Goal: Task Accomplishment & Management: Use online tool/utility

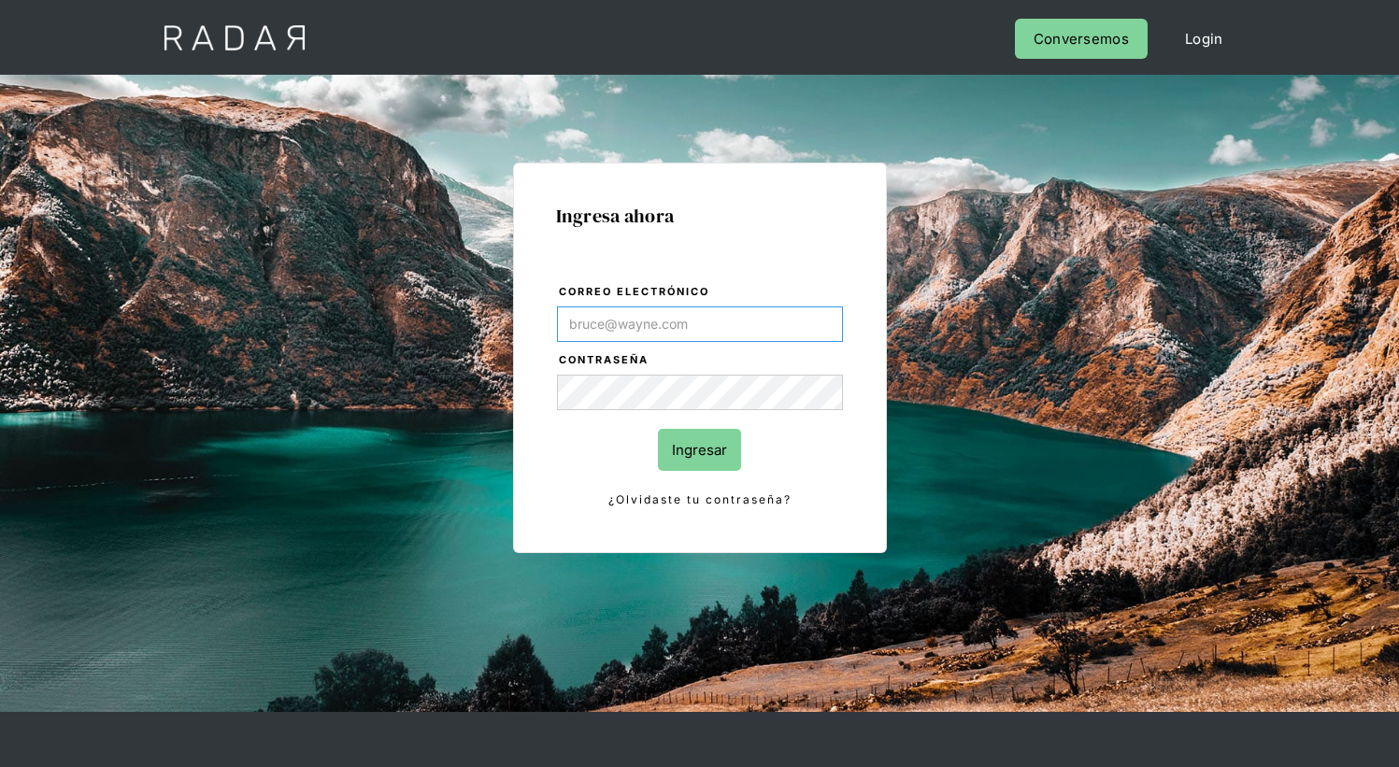
type input "juanfrancisco.rodriguez@prontopaga.com"
click at [699, 450] on input "Ingresar" at bounding box center [699, 450] width 83 height 42
type input "[EMAIL_ADDRESS][PERSON_NAME][DOMAIN_NAME]"
click at [699, 450] on input "Ingresar" at bounding box center [699, 450] width 83 height 42
type input "[EMAIL_ADDRESS][PERSON_NAME][DOMAIN_NAME]"
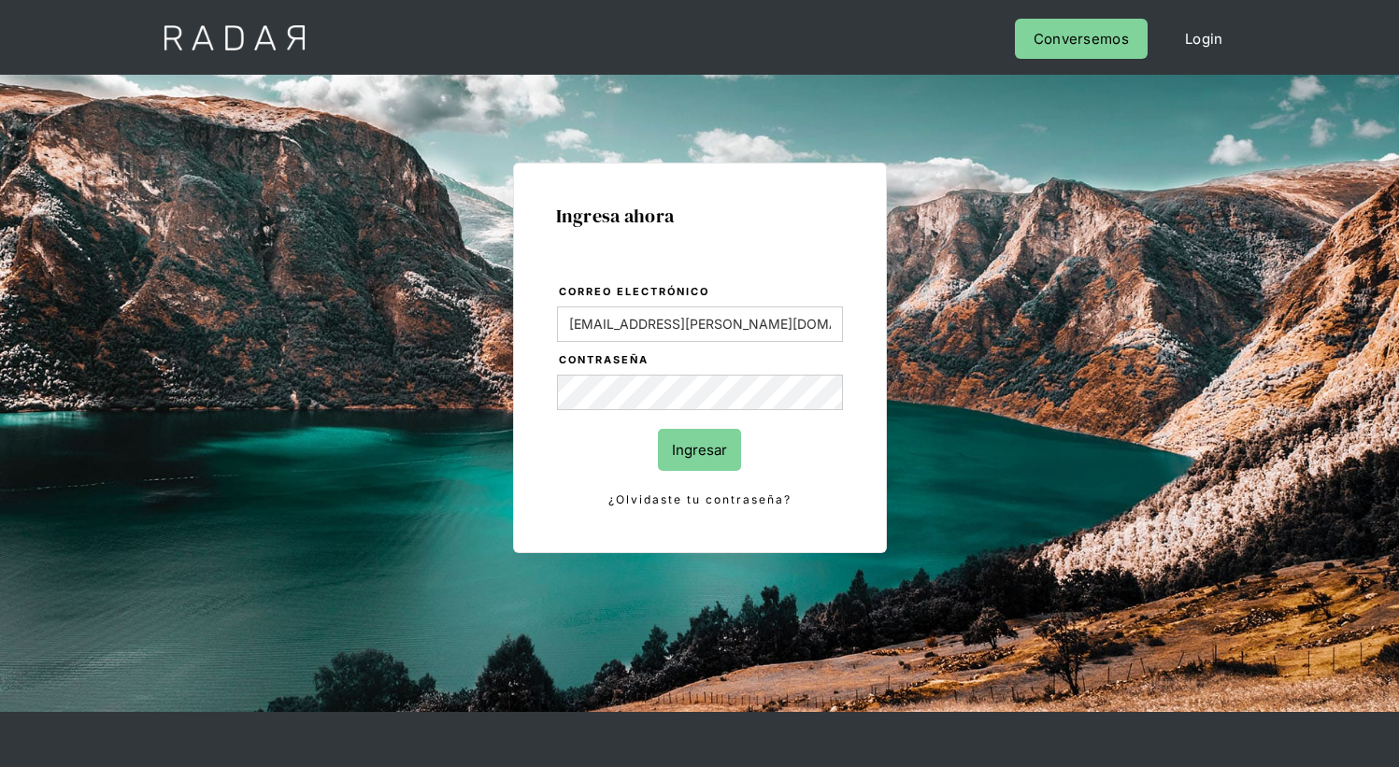
click at [699, 450] on input "Ingresar" at bounding box center [699, 450] width 83 height 42
type input "[EMAIL_ADDRESS][PERSON_NAME][DOMAIN_NAME]"
click at [699, 450] on input "Ingresar" at bounding box center [699, 450] width 83 height 42
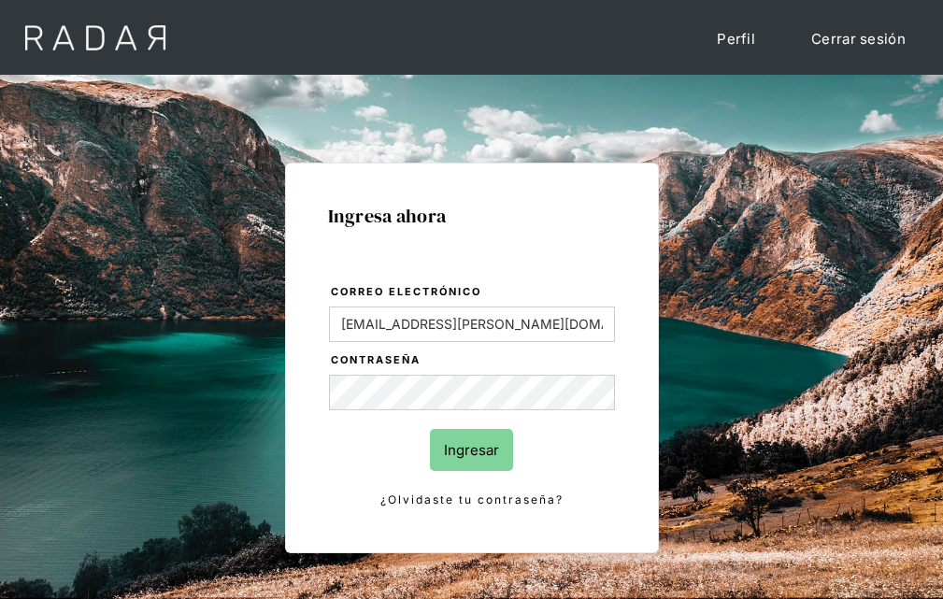
click at [471, 450] on input "Ingresar" at bounding box center [471, 450] width 83 height 42
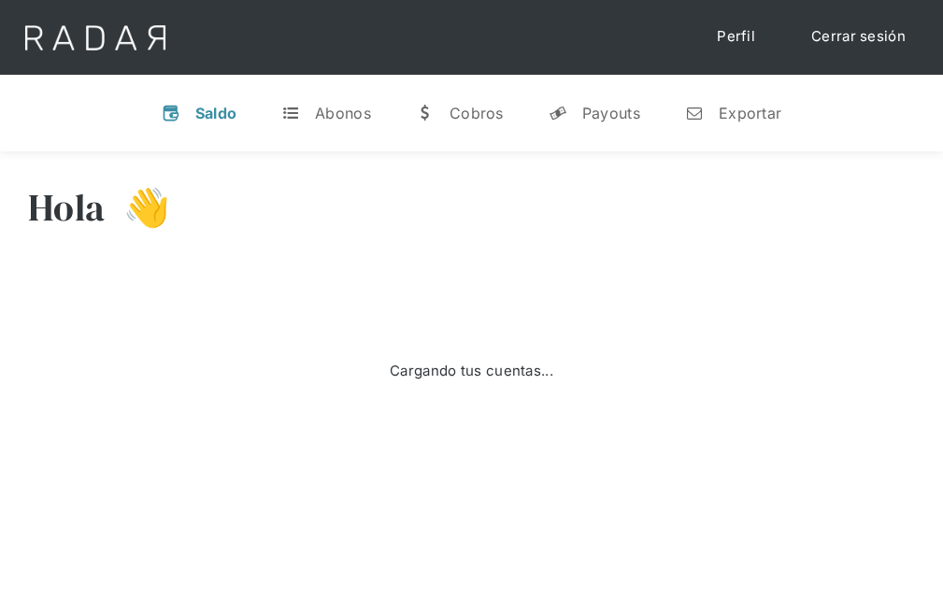
select select "prontopaga"
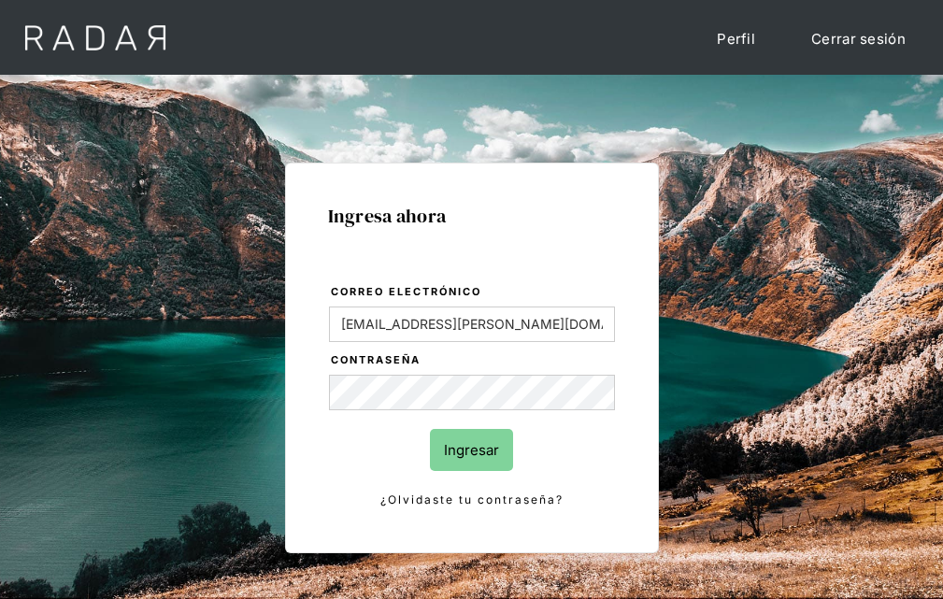
click at [471, 450] on input "Ingresar" at bounding box center [471, 450] width 83 height 42
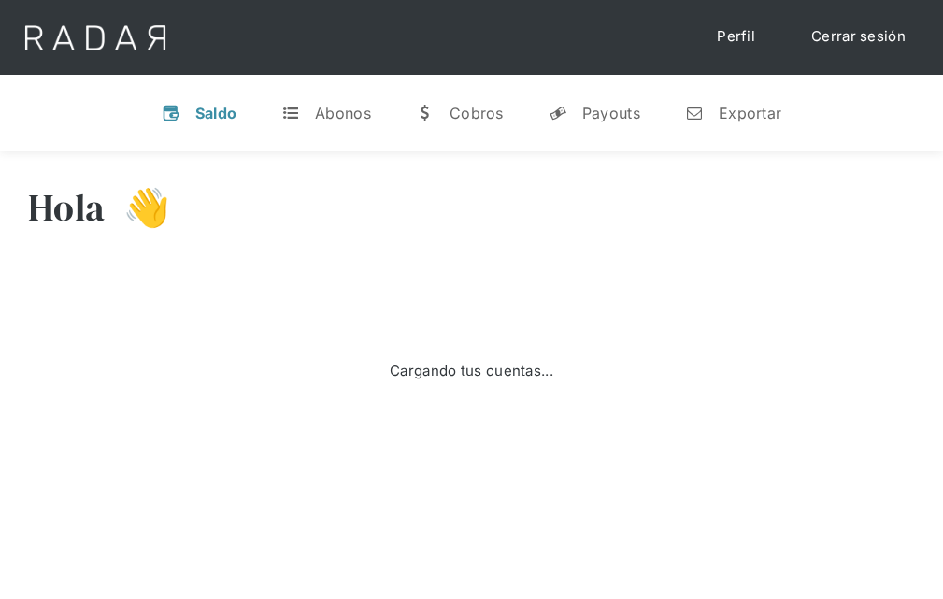
select select "prontopaga"
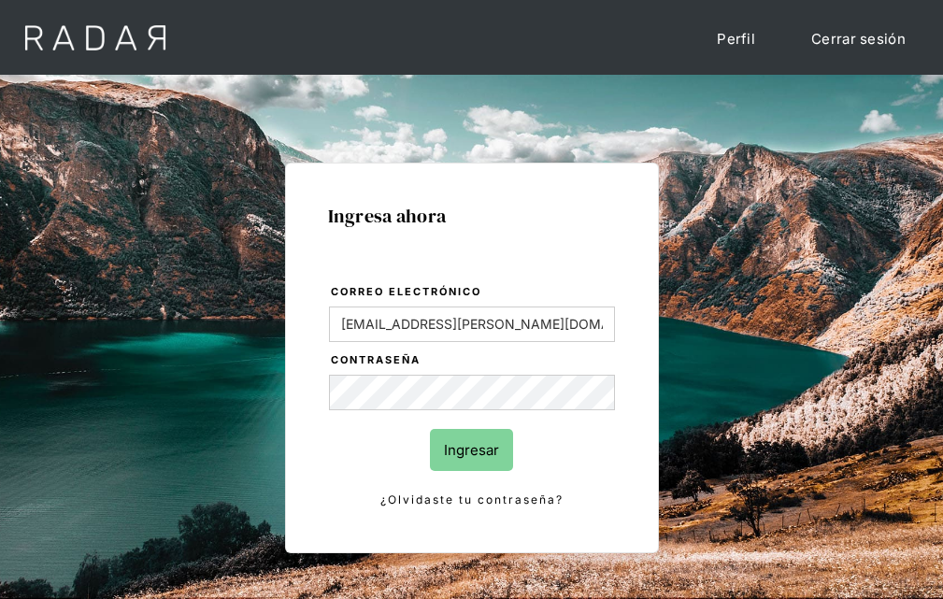
click at [471, 450] on input "Ingresar" at bounding box center [471, 450] width 83 height 42
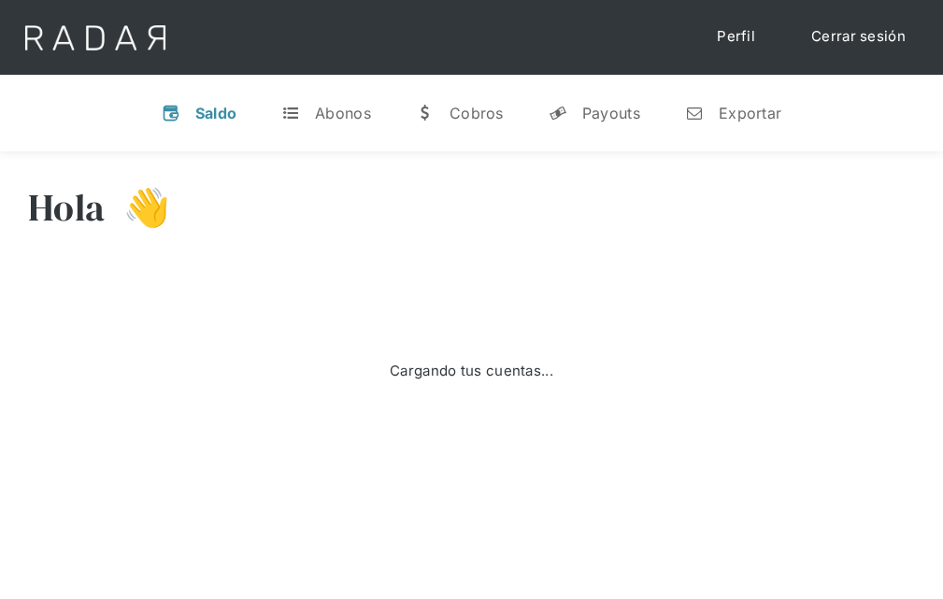
select select "prontopaga"
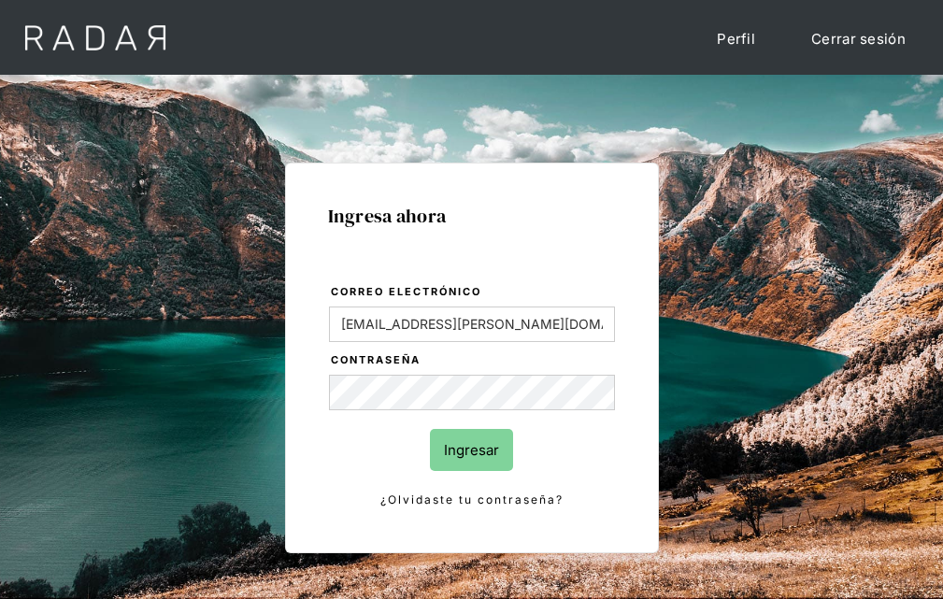
click at [471, 450] on input "Ingresar" at bounding box center [471, 450] width 83 height 42
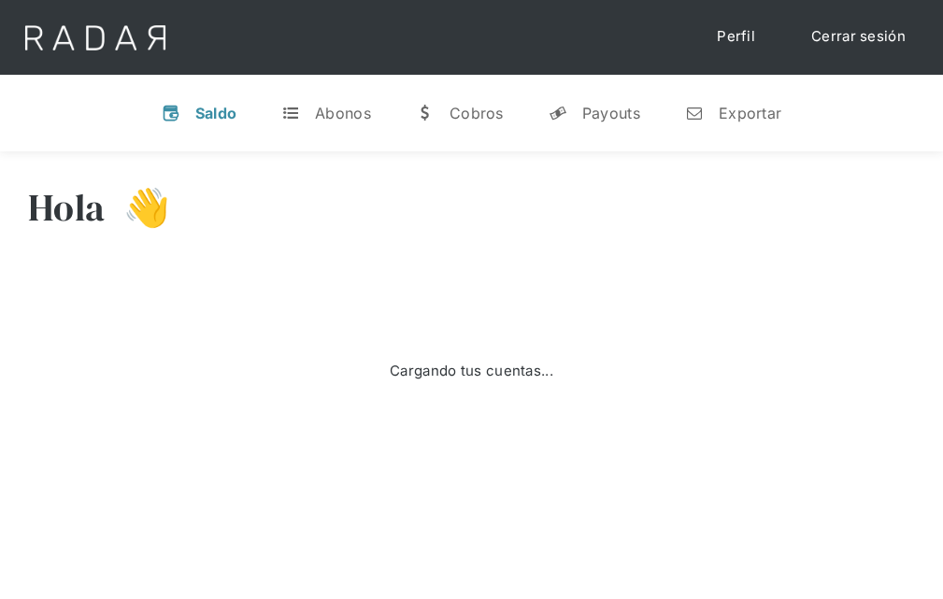
select select "prontopaga"
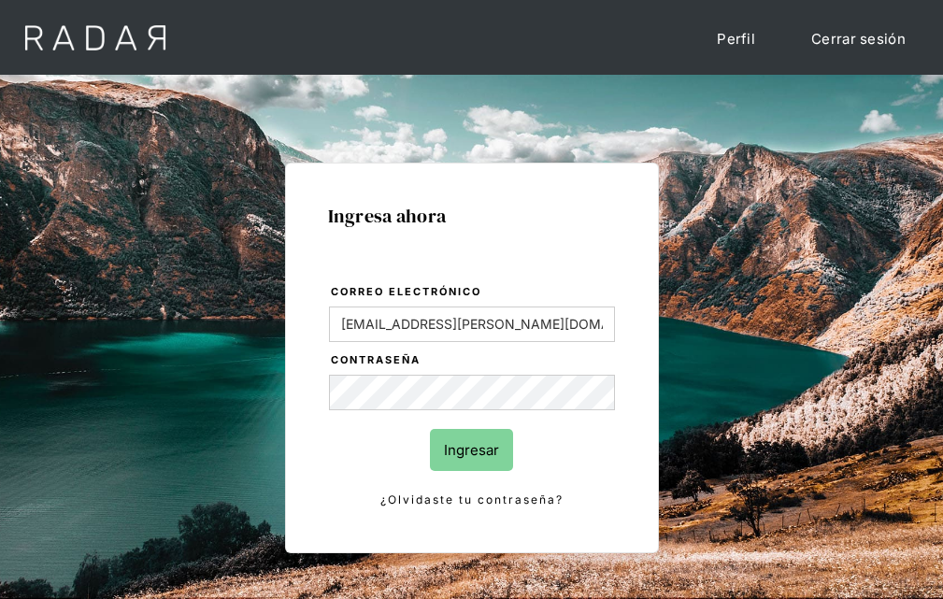
click at [471, 450] on input "Ingresar" at bounding box center [471, 450] width 83 height 42
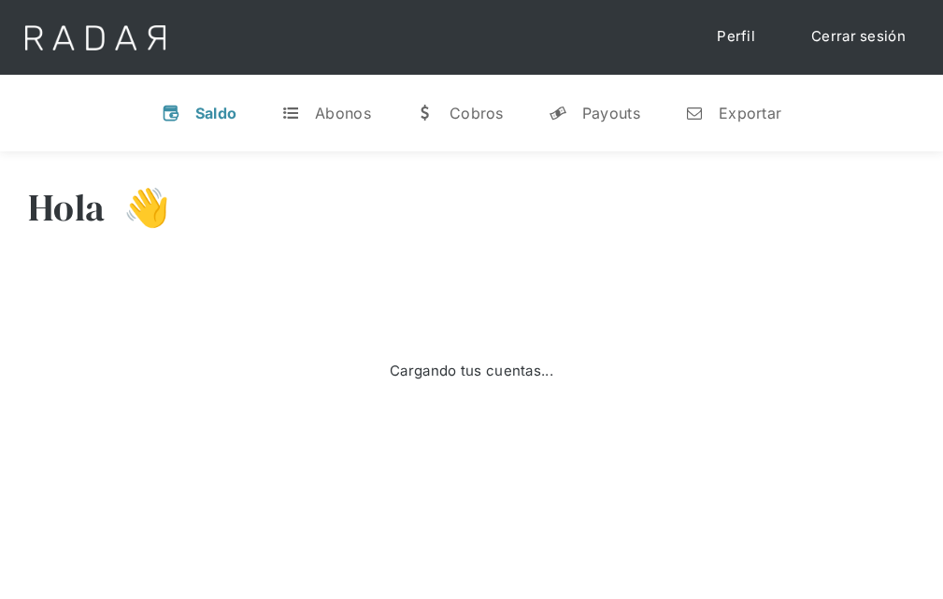
select select "prontopaga"
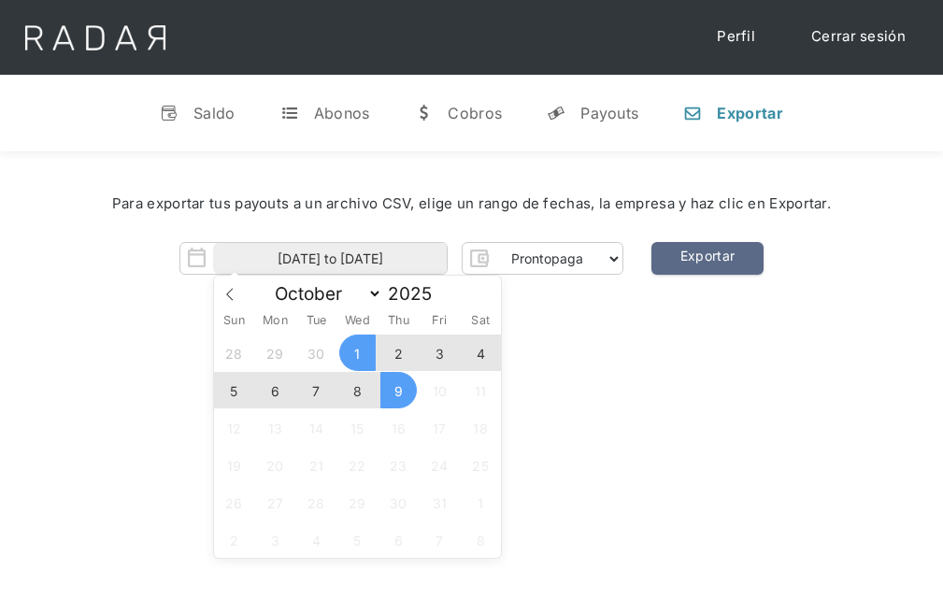
click at [357, 391] on span "8" at bounding box center [357, 390] width 36 height 36
type input "[DATE]"
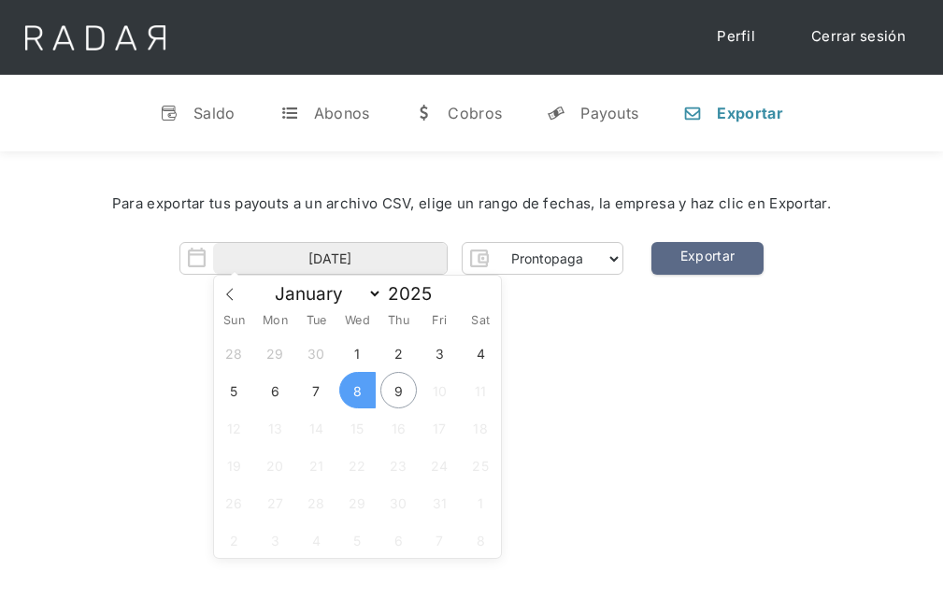
click at [357, 391] on span "8" at bounding box center [357, 390] width 36 height 36
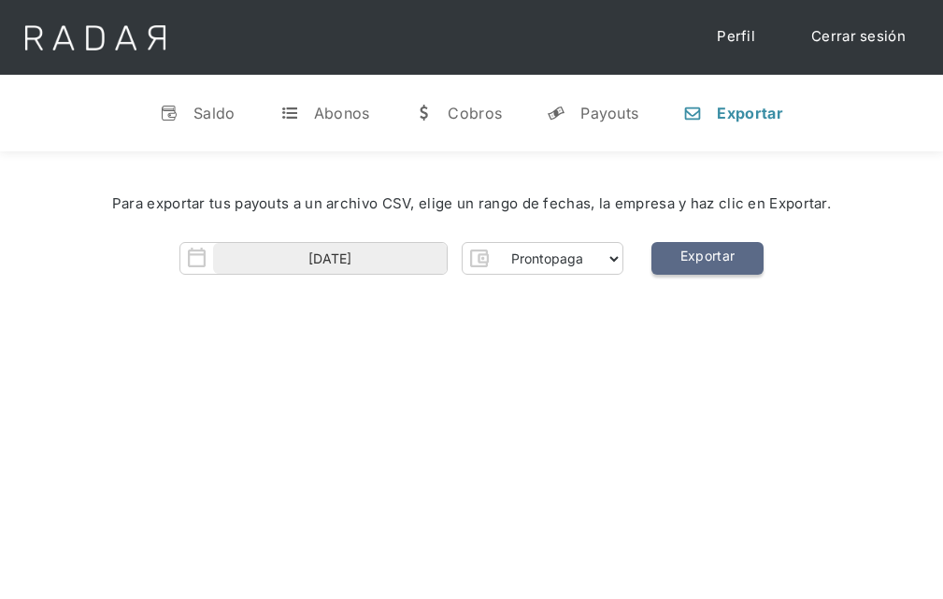
click at [707, 259] on link "Exportar" at bounding box center [708, 258] width 112 height 33
